Goal: Transaction & Acquisition: Purchase product/service

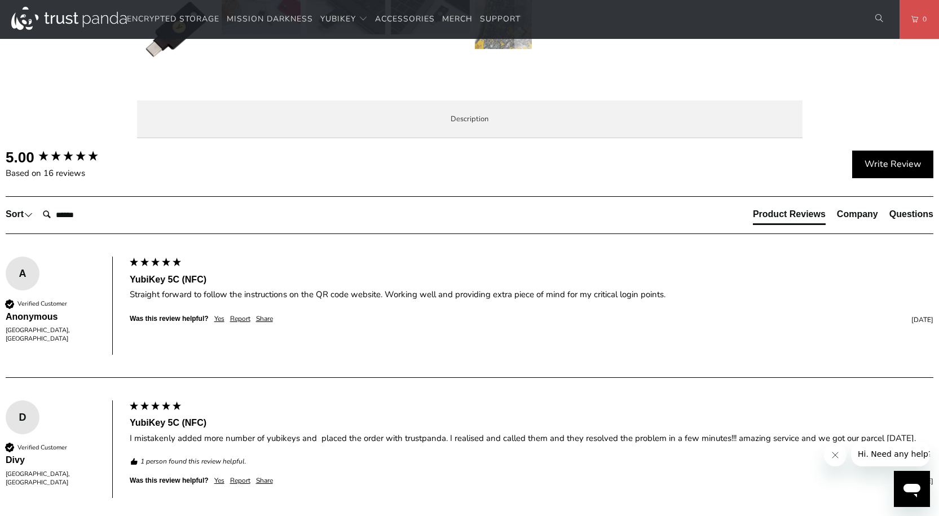
scroll to position [451, 0]
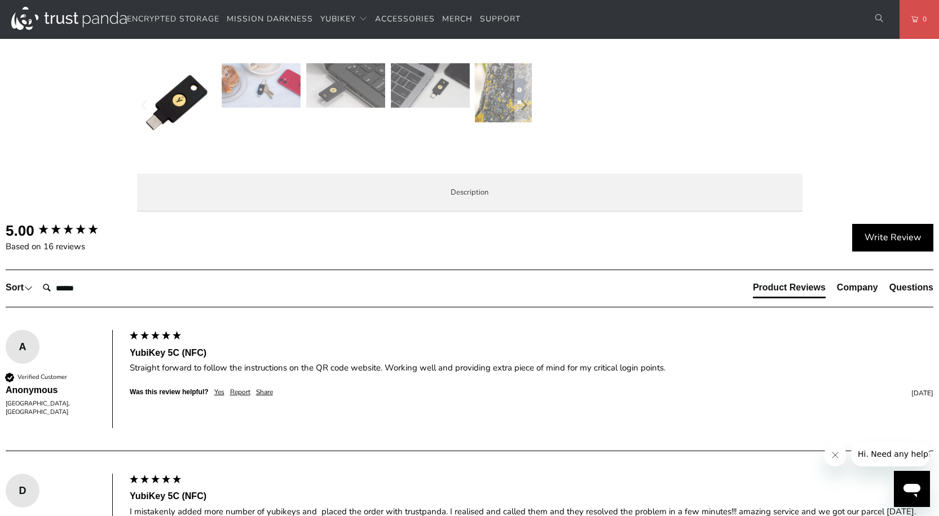
click at [0, 0] on span "Specifications" at bounding box center [0, 0] width 0 height 0
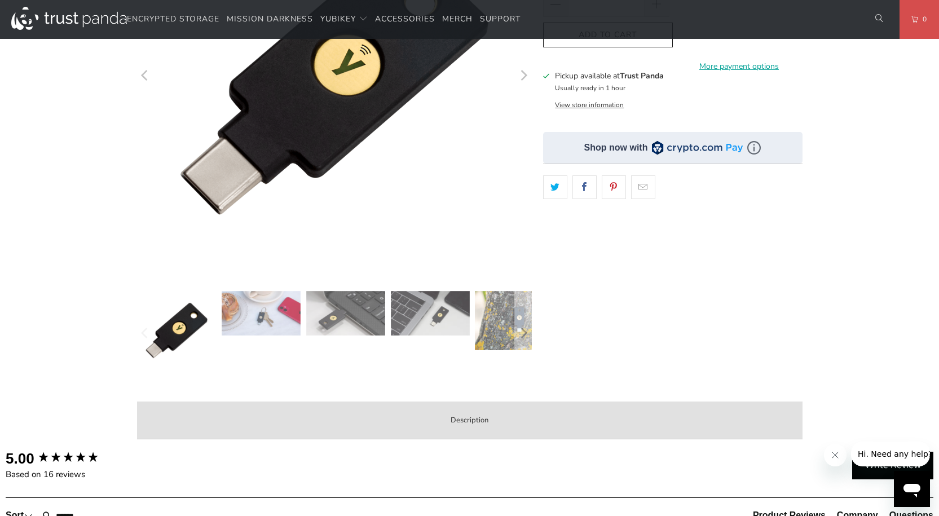
scroll to position [0, 0]
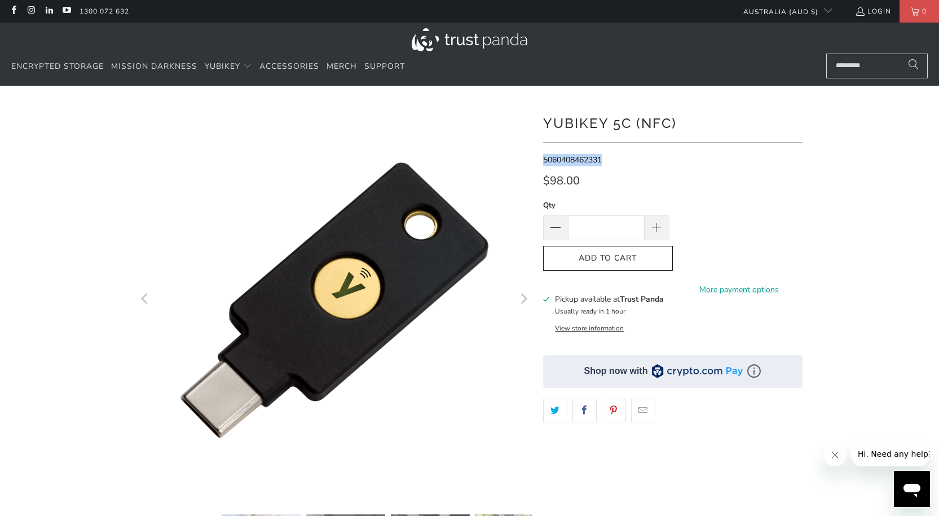
drag, startPoint x: 605, startPoint y: 160, endPoint x: 543, endPoint y: 162, distance: 62.1
click at [543, 162] on p "5060408462331" at bounding box center [673, 160] width 260 height 12
copy span "5060408462331"
click at [661, 231] on span at bounding box center [657, 228] width 12 height 12
click at [648, 226] on span at bounding box center [657, 228] width 25 height 25
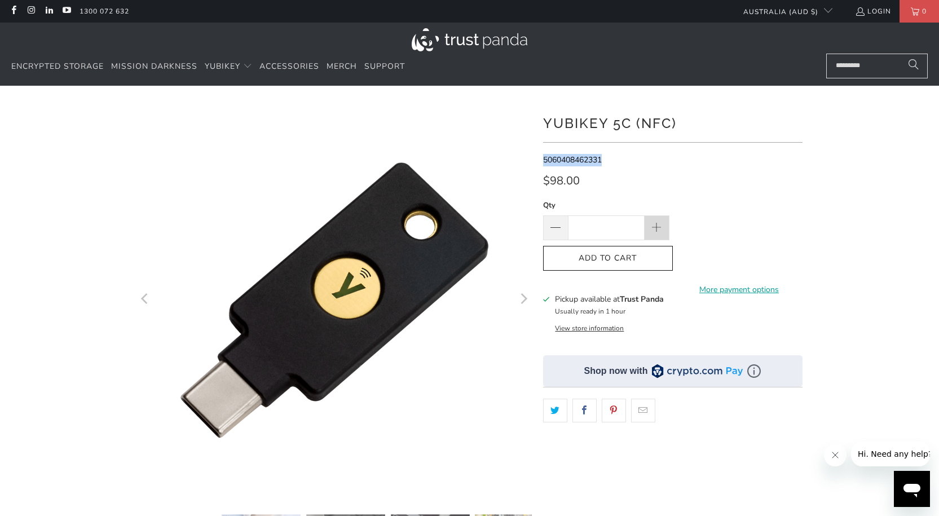
click at [661, 222] on span at bounding box center [657, 228] width 25 height 25
click at [750, 183] on div "$98.00" at bounding box center [673, 184] width 260 height 18
click at [554, 229] on span at bounding box center [556, 229] width 14 height 14
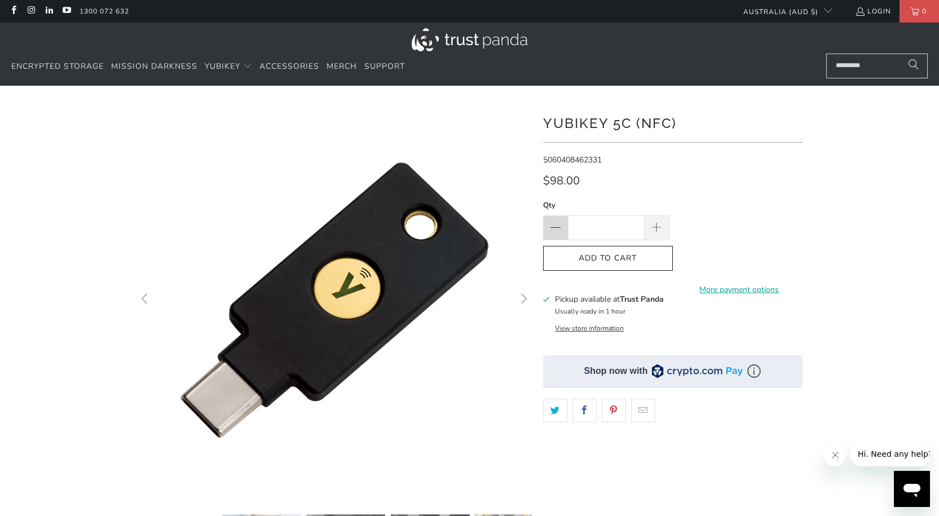
click at [554, 229] on span at bounding box center [556, 229] width 14 height 14
click at [651, 230] on span at bounding box center [657, 228] width 12 height 12
type input "*"
click at [621, 265] on button "Add to Cart" at bounding box center [608, 258] width 130 height 25
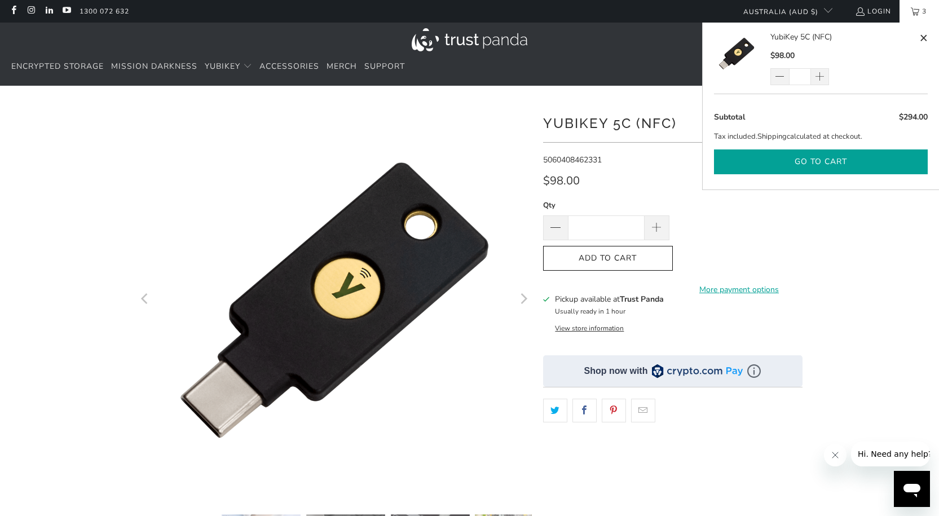
click at [845, 159] on button "Go to cart" at bounding box center [821, 162] width 214 height 25
